Goal: Task Accomplishment & Management: Complete application form

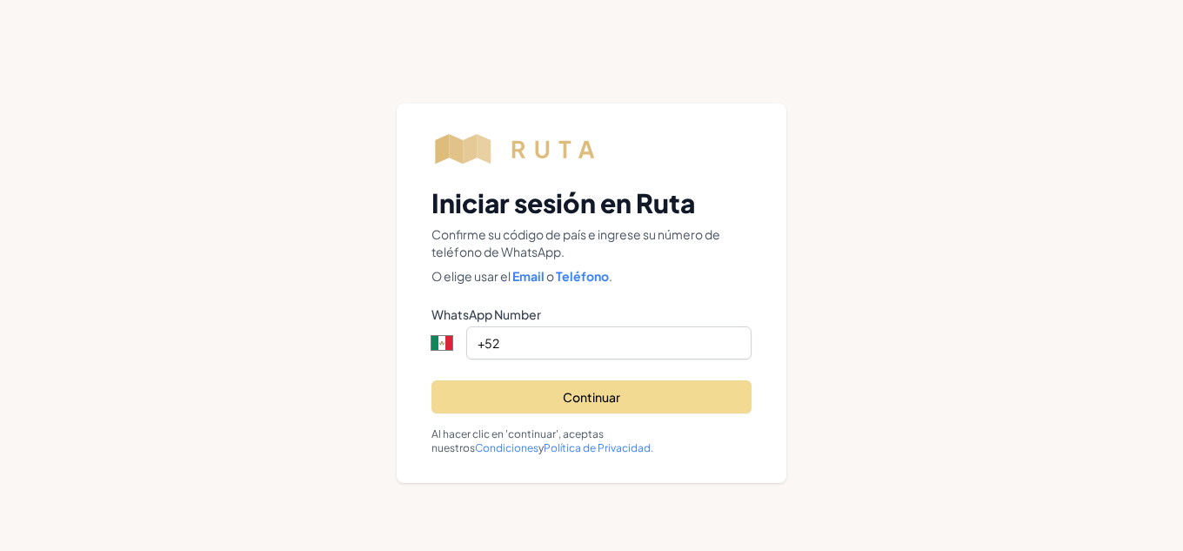
select select "MX"
click at [571, 350] on input "+52" at bounding box center [608, 342] width 285 height 33
select select "MX"
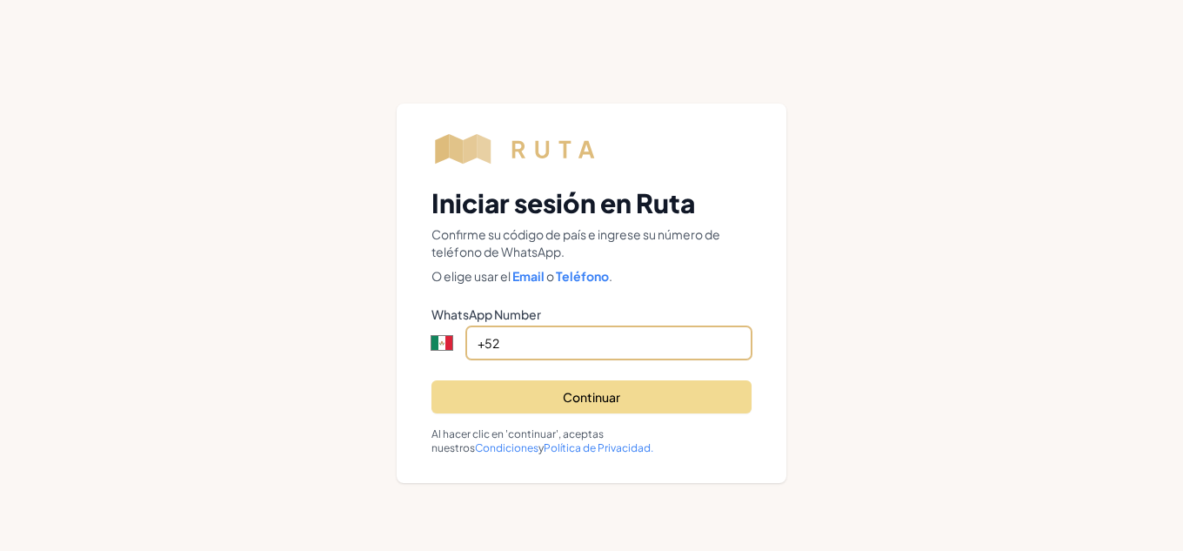
click at [546, 357] on input "+52" at bounding box center [608, 342] width 285 height 33
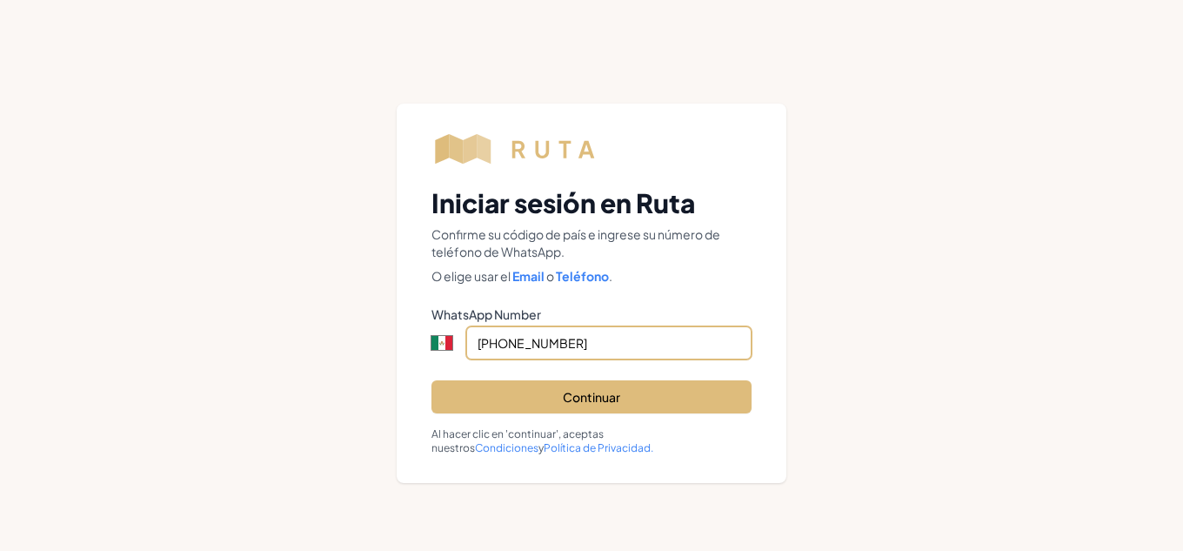
type input "+52 428 169 2081"
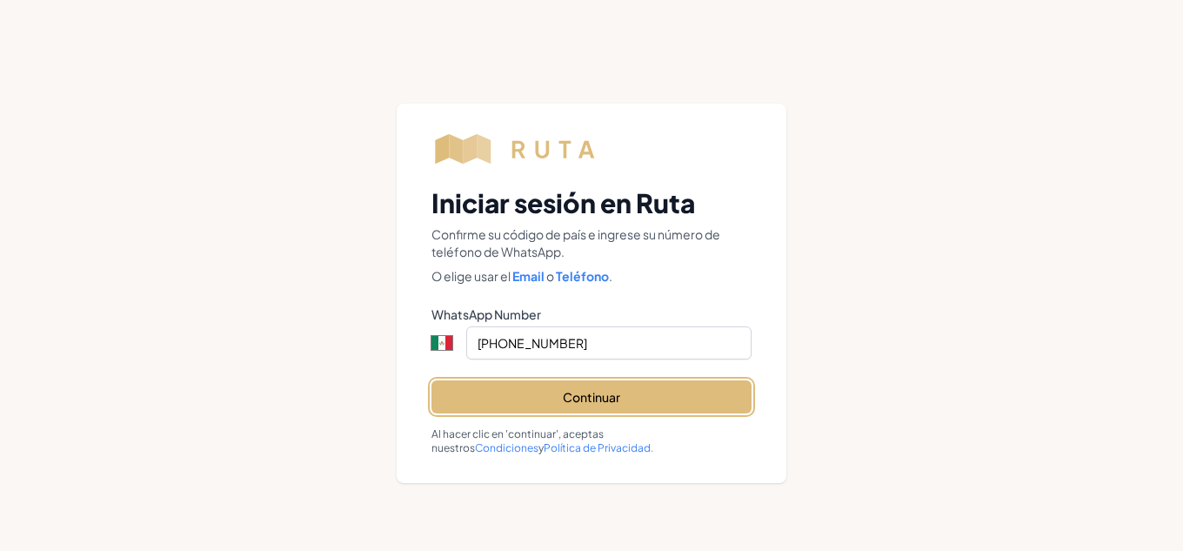
click at [610, 400] on button "Continuar" at bounding box center [591, 396] width 320 height 33
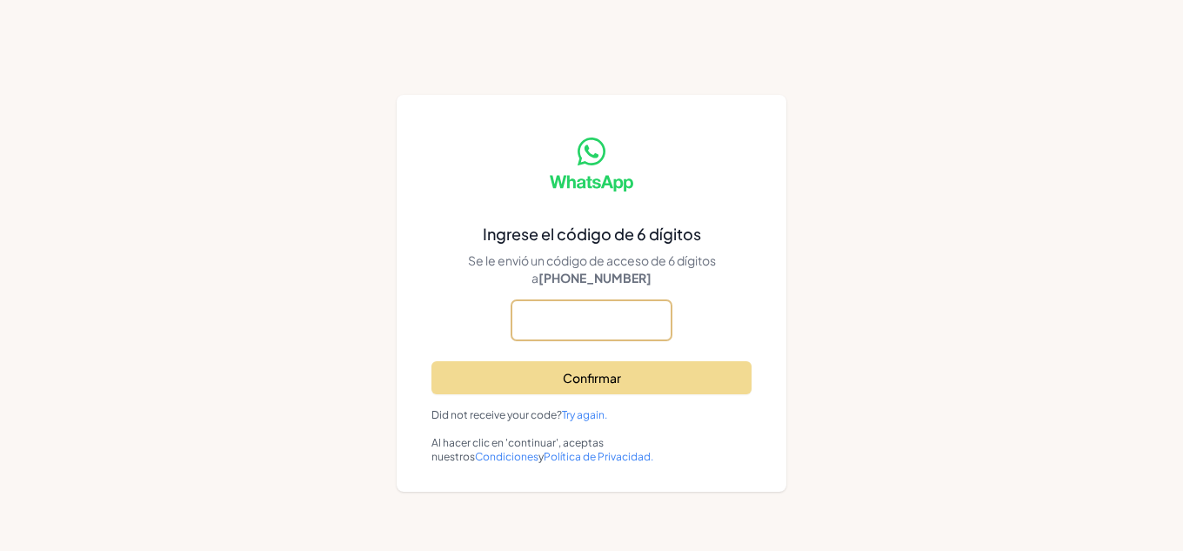
click at [0, 0] on input "text" at bounding box center [0, 0] width 0 height 0
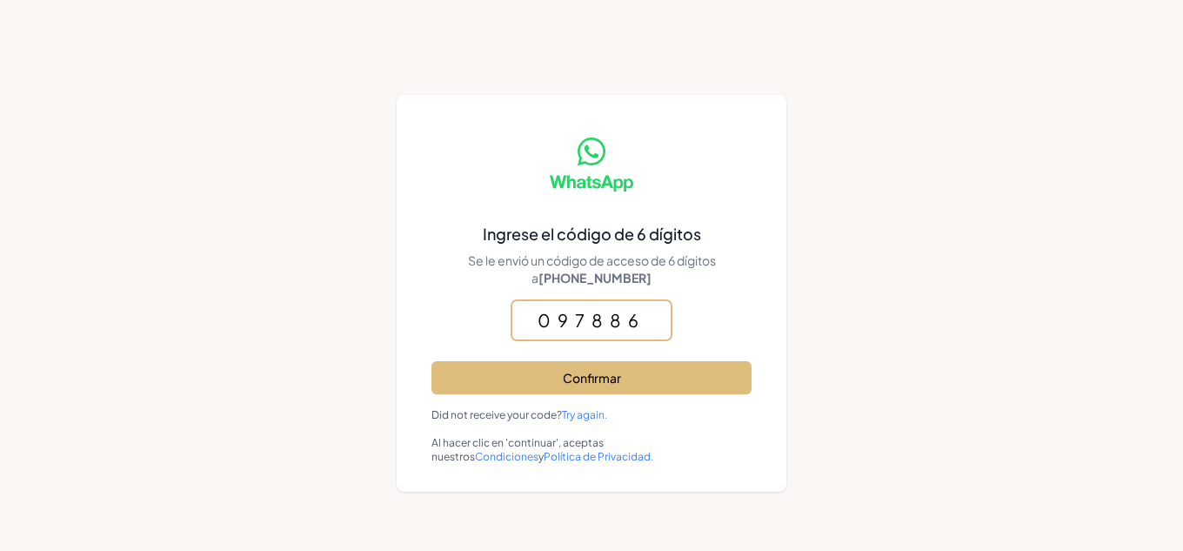
type input "097886"
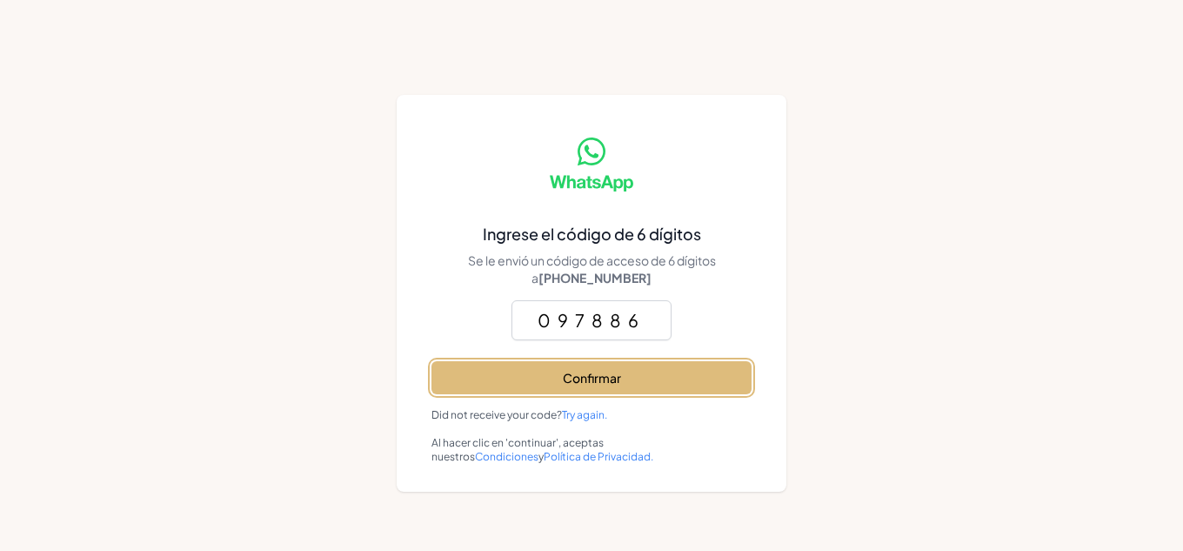
click at [595, 364] on button "Confirmar" at bounding box center [591, 377] width 320 height 33
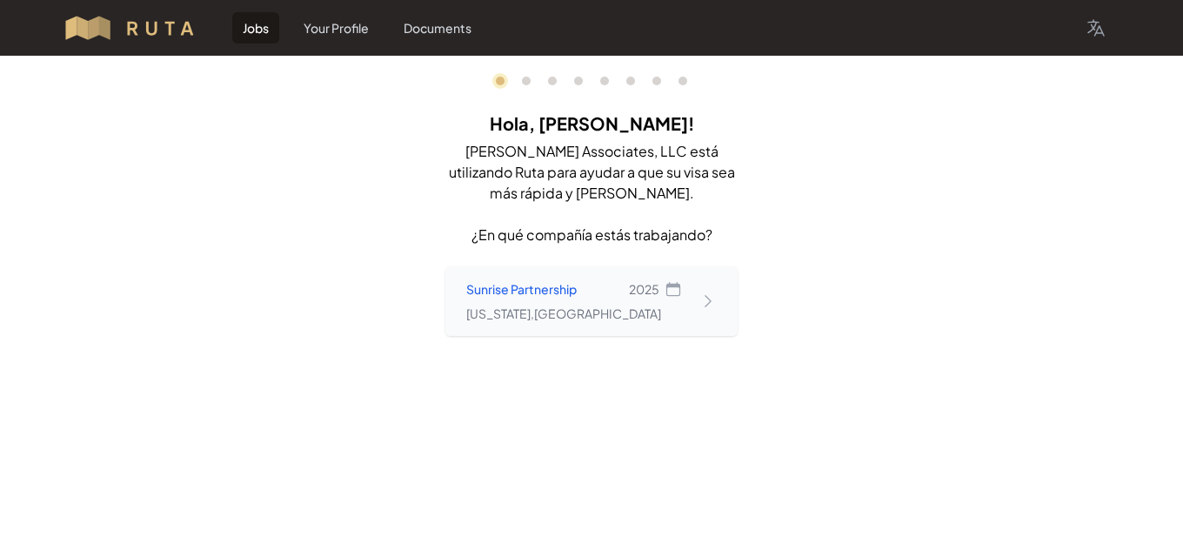
click at [702, 299] on icon at bounding box center [707, 300] width 17 height 17
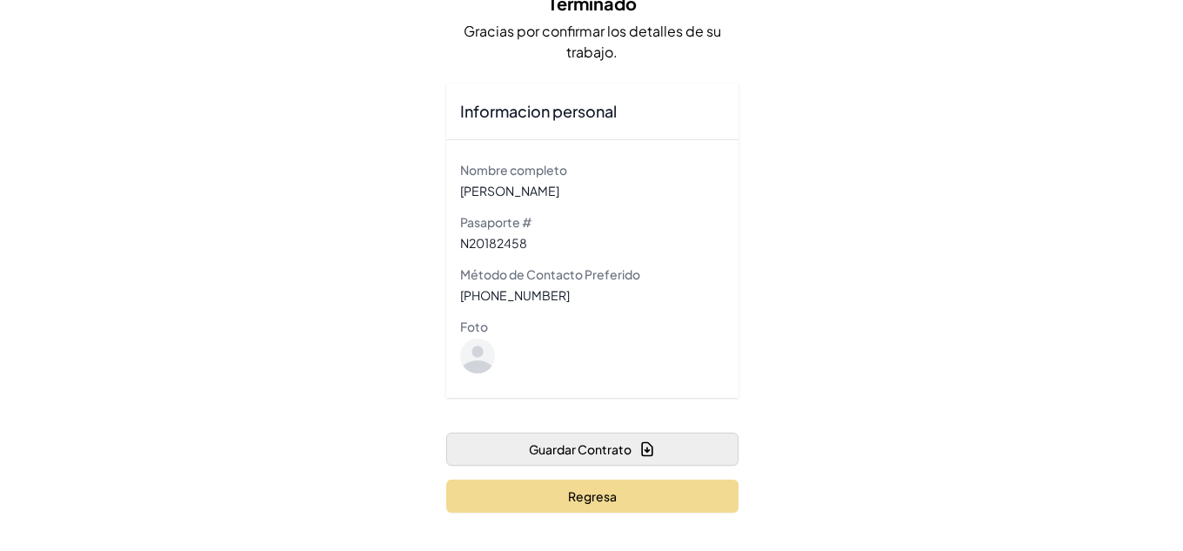
scroll to position [124, 0]
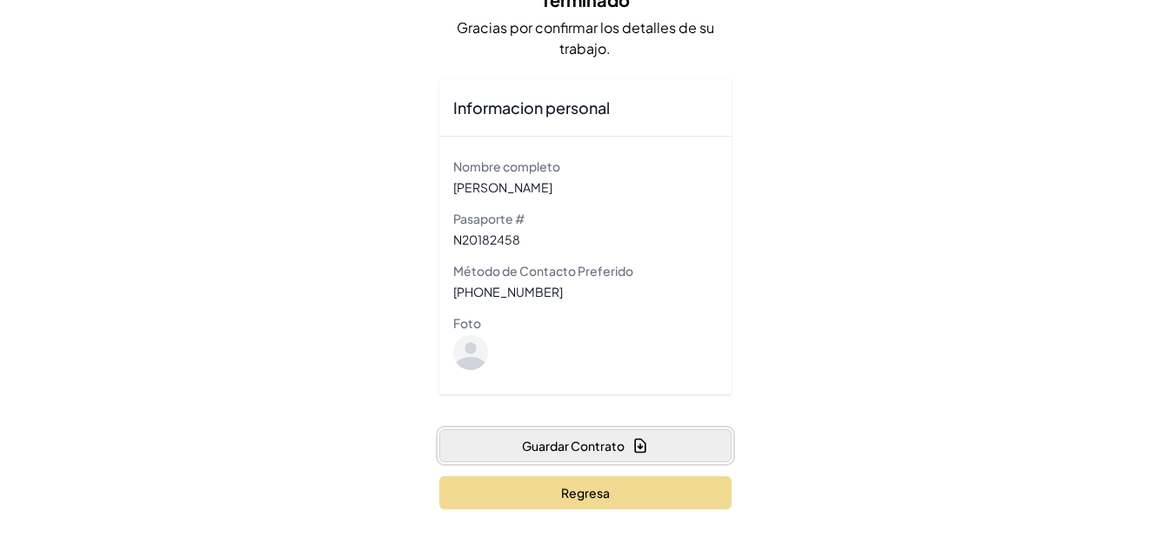
click at [617, 445] on button "Guardar Contrato" at bounding box center [585, 445] width 292 height 33
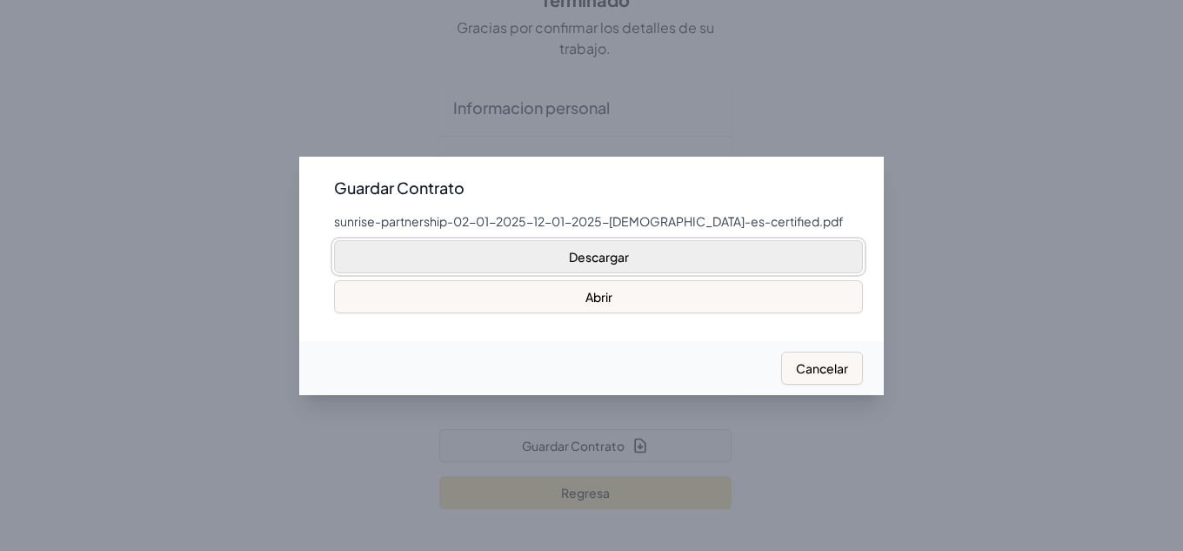
click at [696, 261] on button "Descargar" at bounding box center [598, 256] width 529 height 33
